Goal: Download file/media

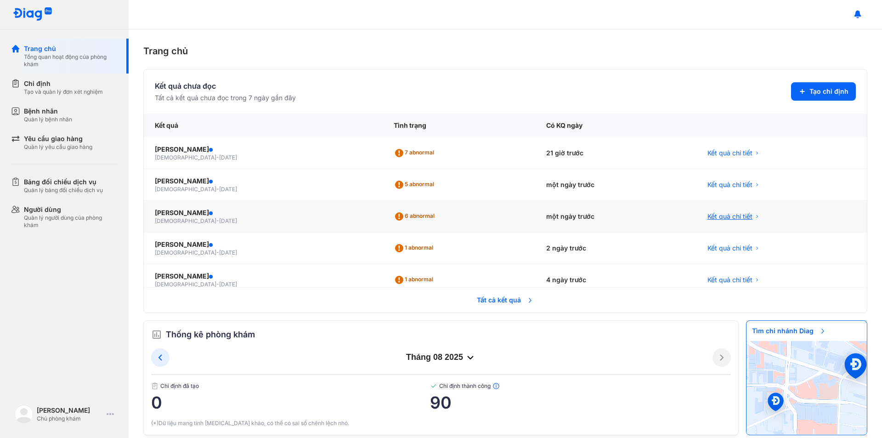
click at [714, 219] on span "Kết quả chi tiết" at bounding box center [729, 216] width 45 height 9
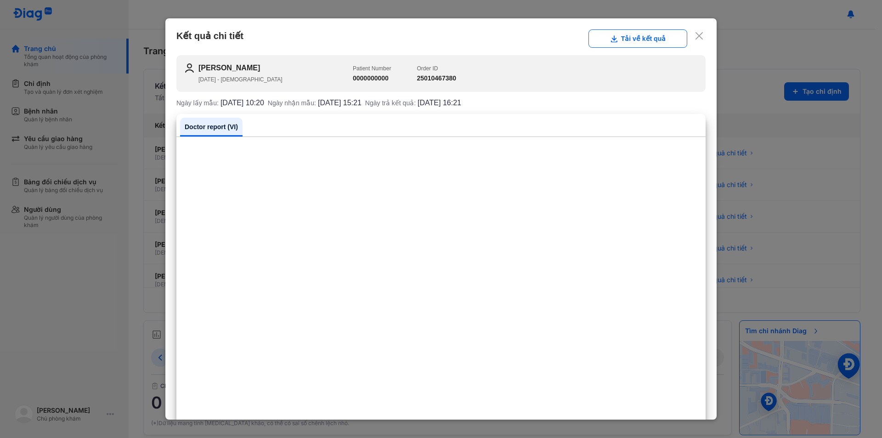
click at [694, 32] on icon at bounding box center [698, 35] width 9 height 9
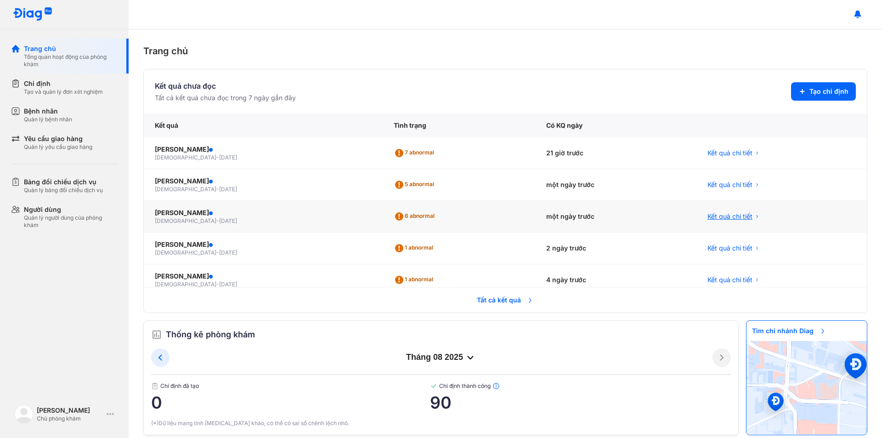
click at [744, 216] on span "Kết quả chi tiết" at bounding box center [729, 216] width 45 height 9
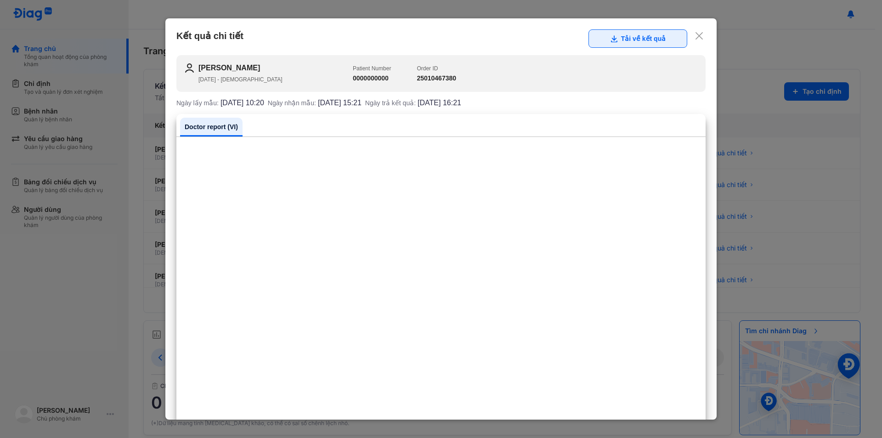
click at [618, 42] on button "Tải về kết quả" at bounding box center [637, 38] width 99 height 18
click at [694, 35] on icon at bounding box center [698, 35] width 9 height 9
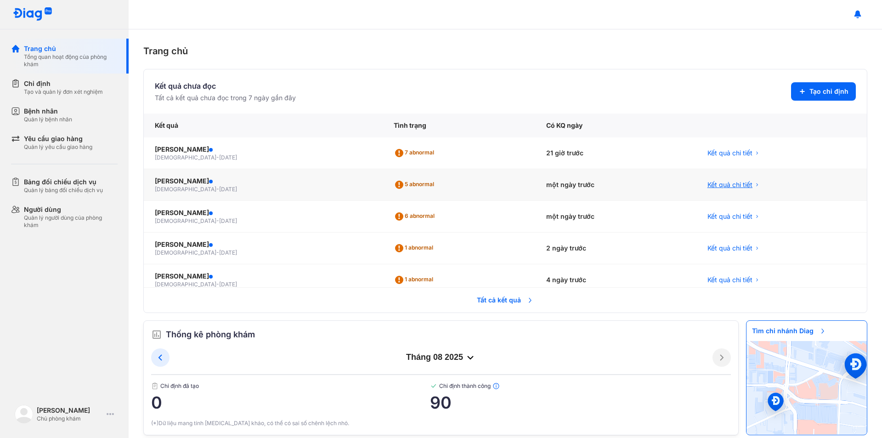
click at [739, 186] on span "Kết quả chi tiết" at bounding box center [729, 184] width 45 height 9
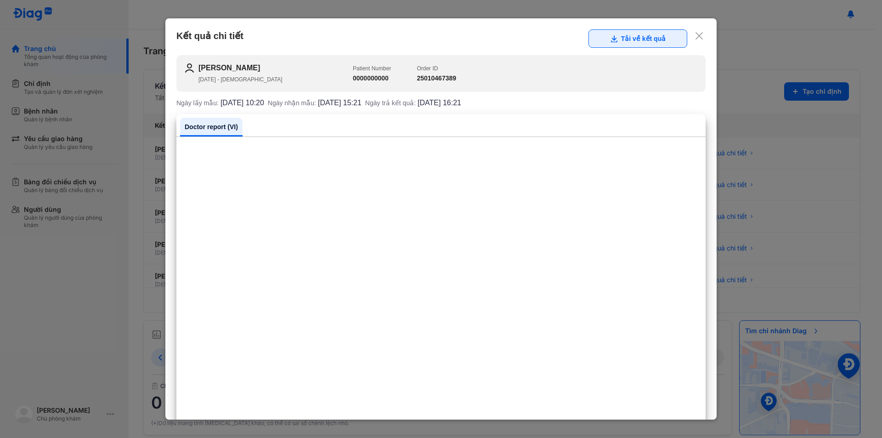
click at [650, 41] on button "Tải về kết quả" at bounding box center [637, 38] width 99 height 18
click at [694, 36] on icon at bounding box center [698, 35] width 9 height 9
